Goal: Find specific page/section: Find specific page/section

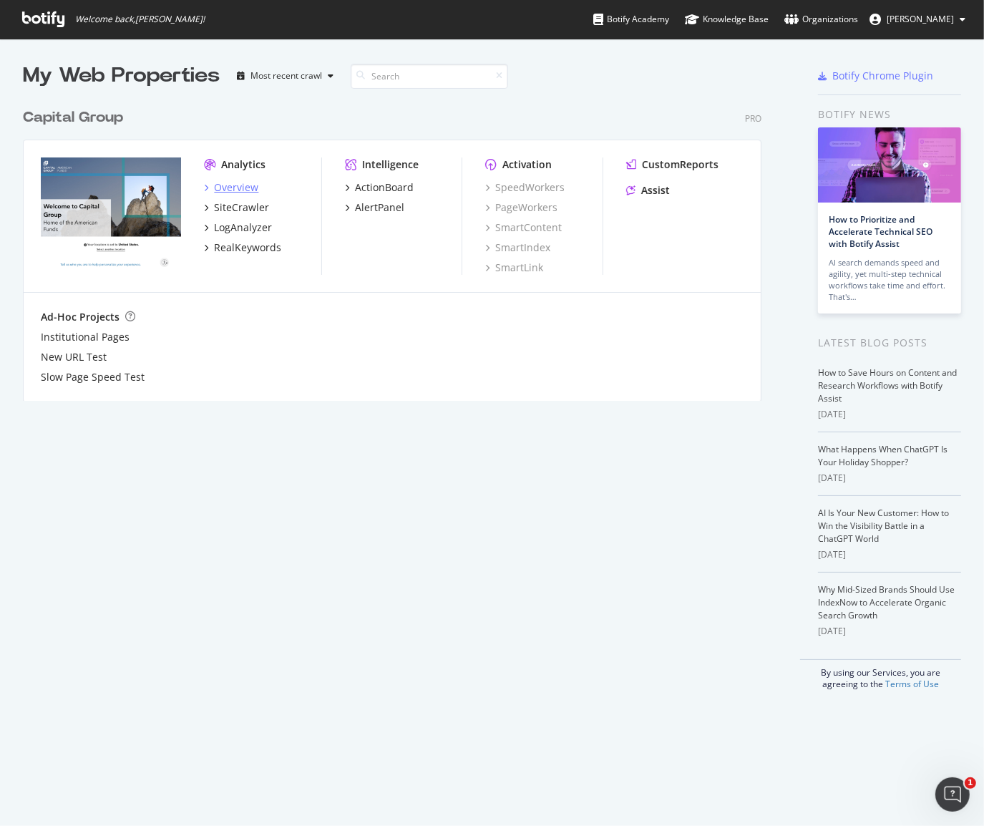
click at [251, 184] on div "Overview" at bounding box center [236, 187] width 44 height 14
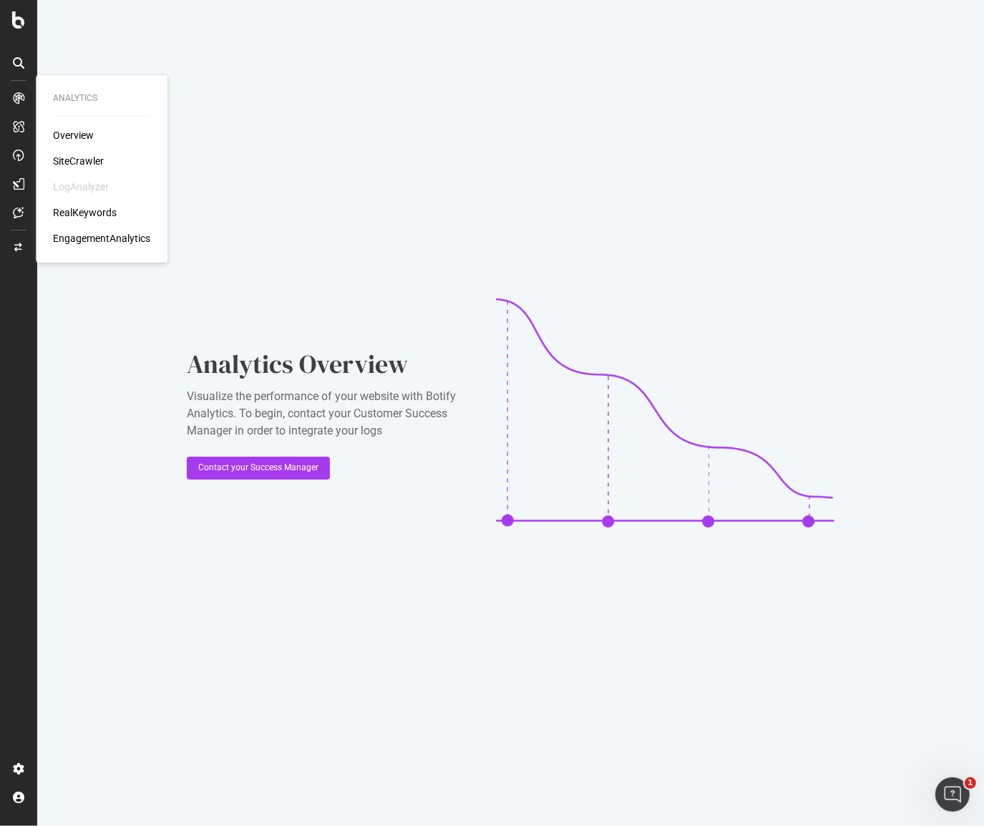
click at [77, 162] on div "SiteCrawler" at bounding box center [78, 161] width 51 height 14
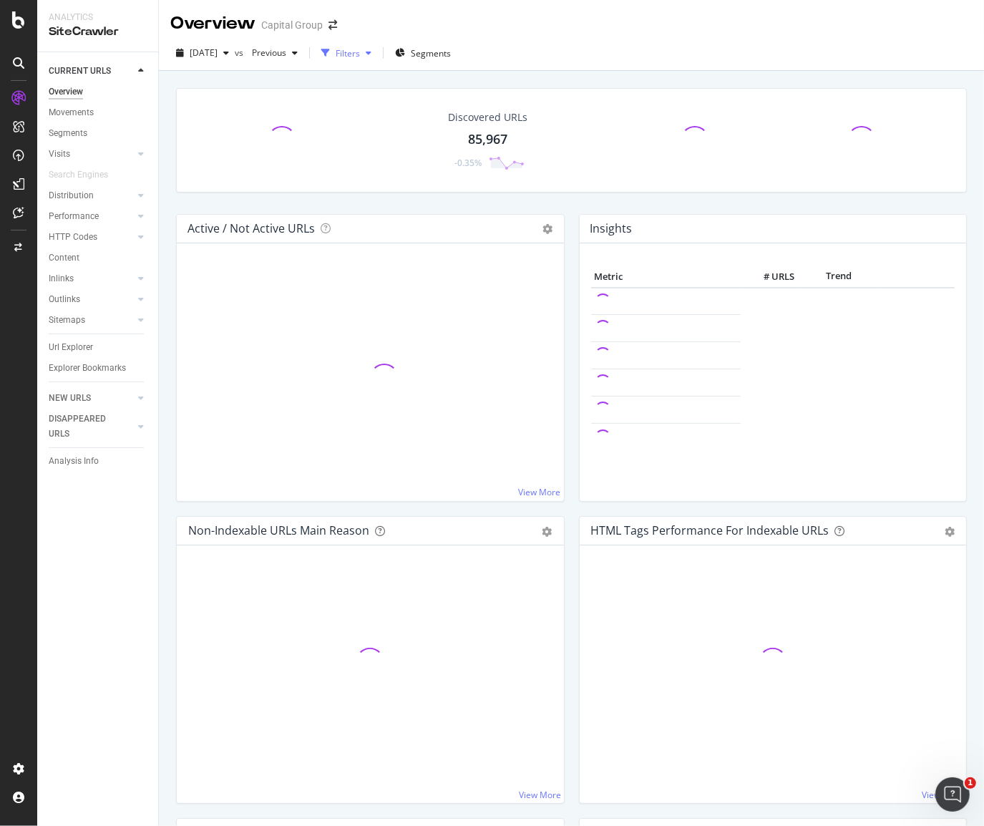
click at [360, 52] on div "Filters" at bounding box center [348, 53] width 24 height 12
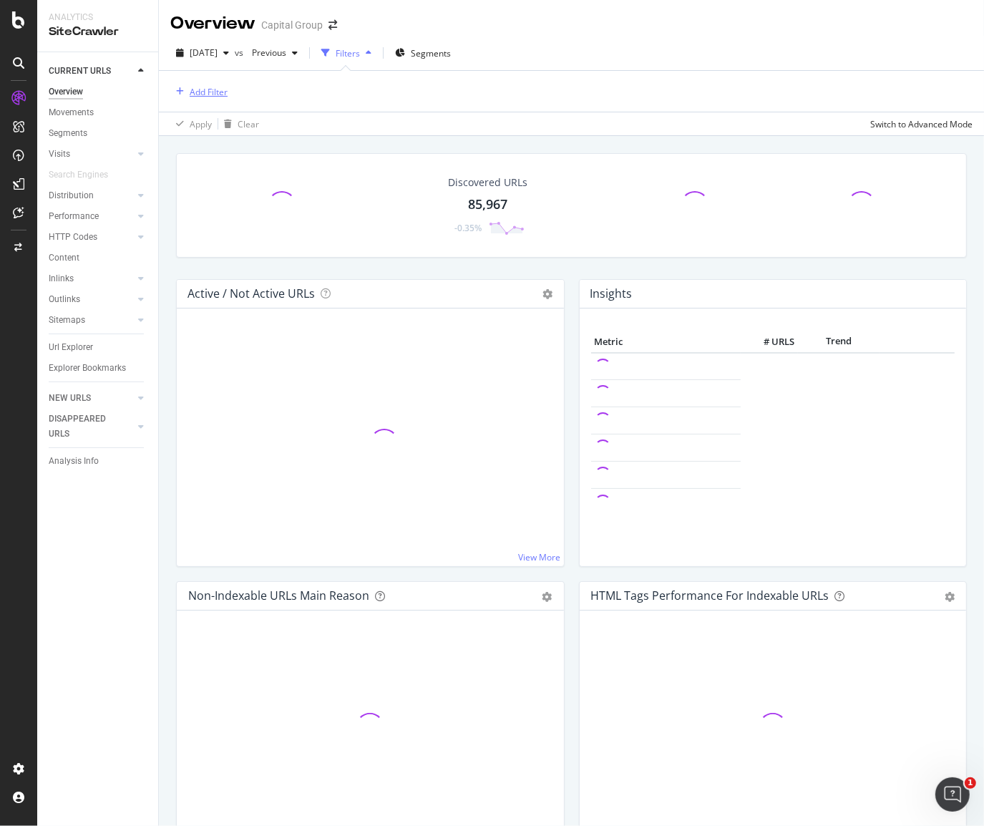
click at [172, 84] on div "Add Filter" at bounding box center [198, 92] width 57 height 16
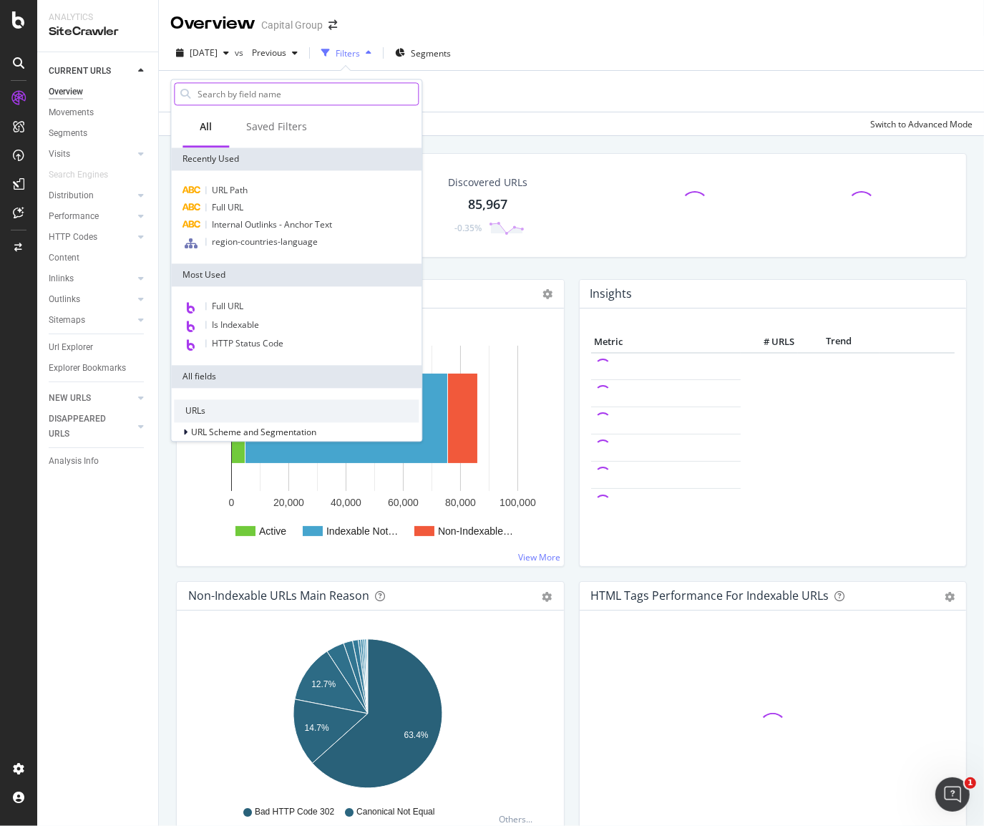
click at [261, 98] on input "text" at bounding box center [307, 93] width 222 height 21
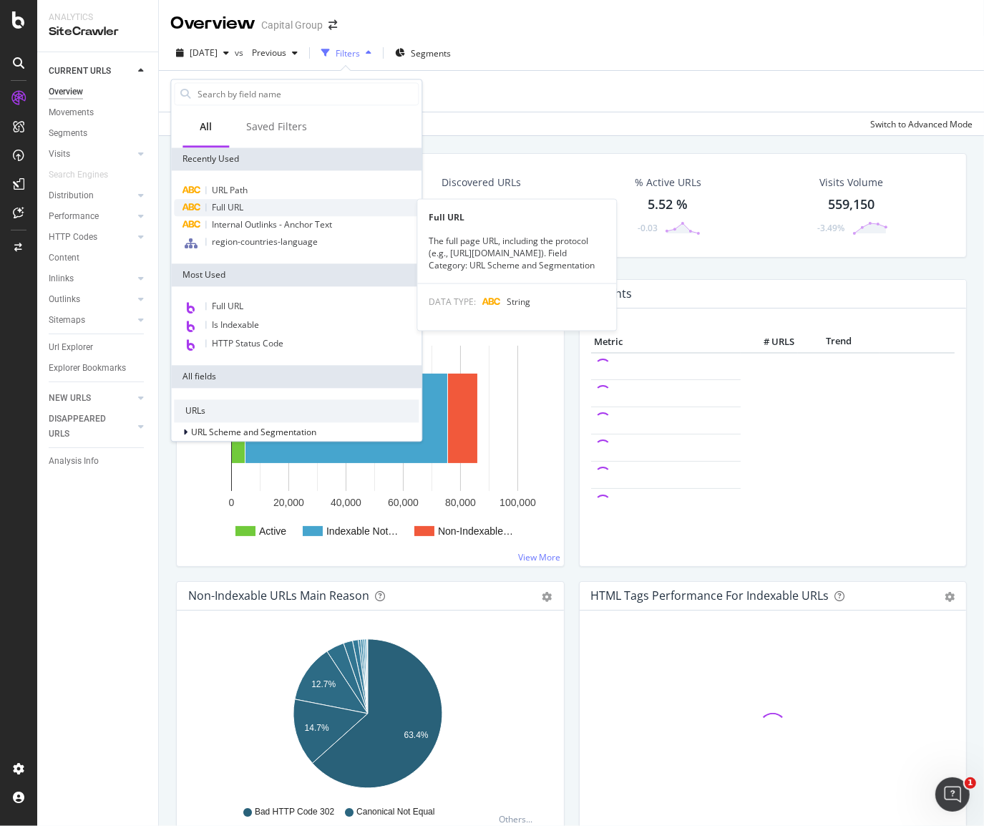
click at [229, 207] on span "Full URL" at bounding box center [227, 207] width 31 height 12
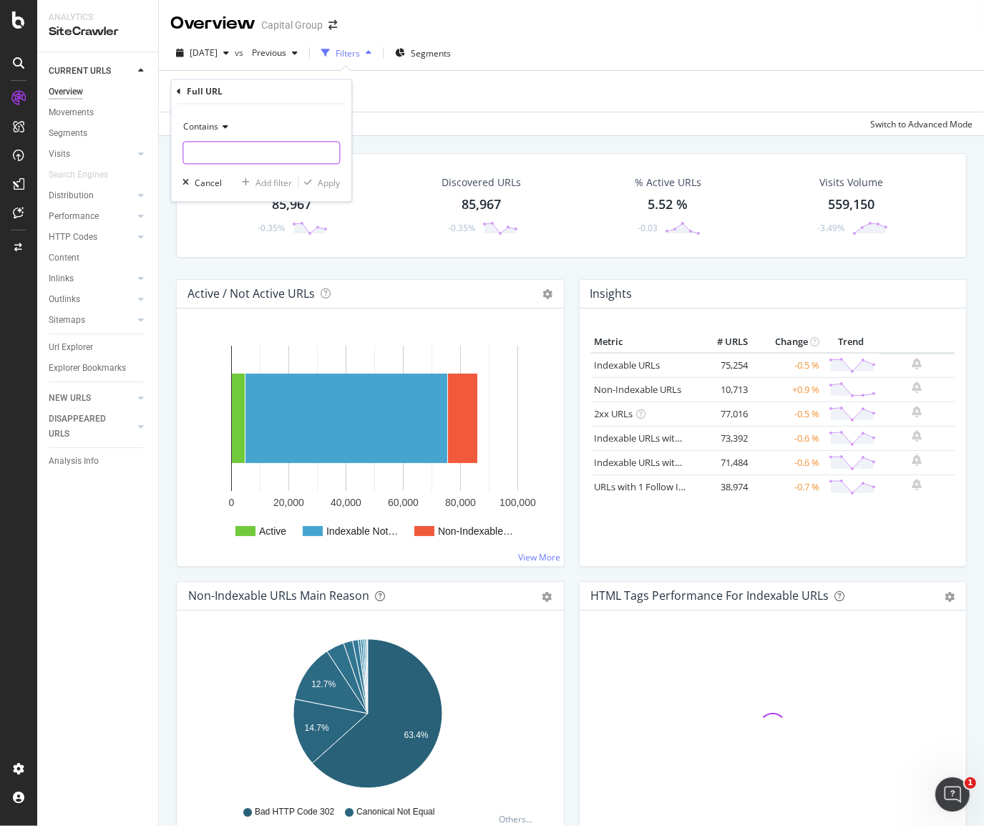
click at [240, 155] on input "text" at bounding box center [261, 153] width 156 height 23
paste input "[URL][DOMAIN_NAME]"
type input "[URL][DOMAIN_NAME]"
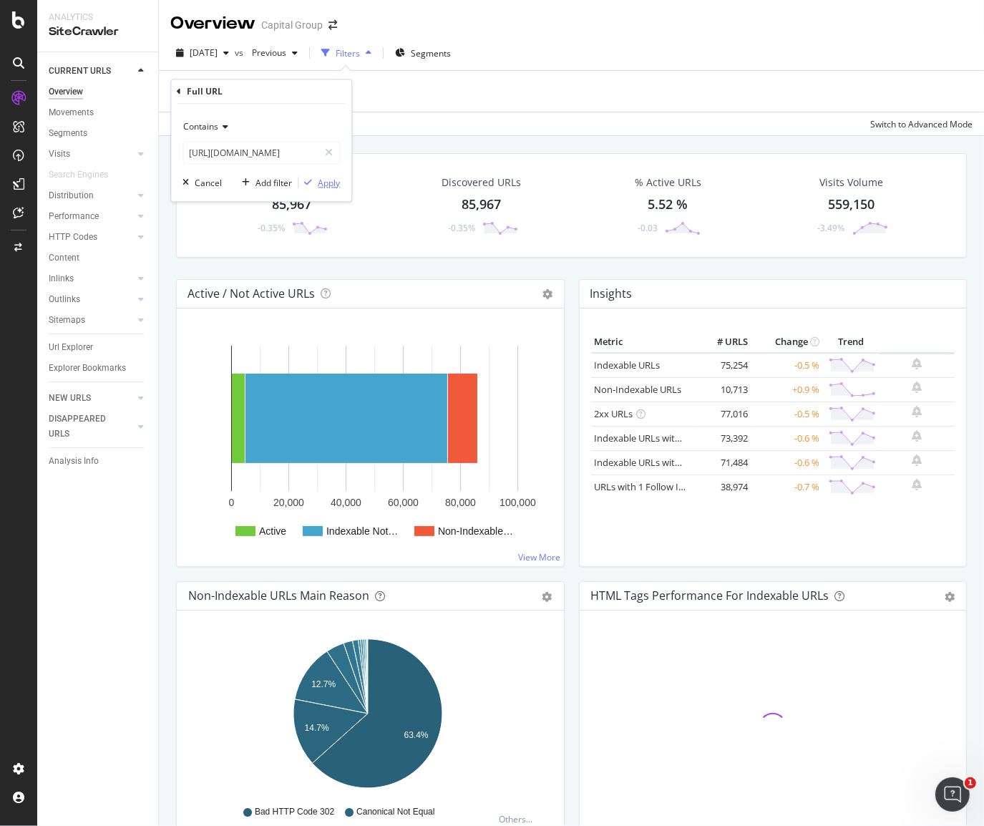
click at [326, 188] on div "Apply" at bounding box center [329, 183] width 22 height 12
